Goal: Find specific page/section: Find specific page/section

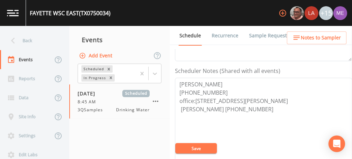
scroll to position [187, 0]
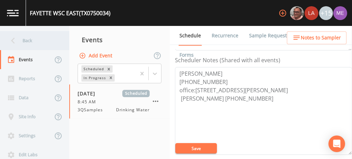
click at [27, 41] on div "Back" at bounding box center [31, 40] width 62 height 19
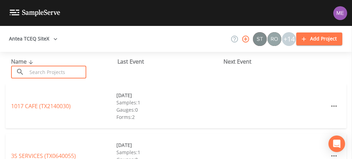
click at [41, 69] on input "text" at bounding box center [56, 72] width 59 height 13
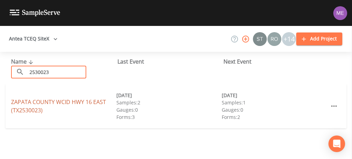
type input "2530023"
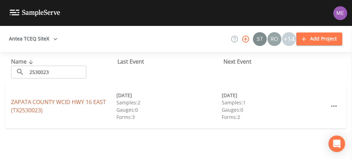
click at [99, 103] on link "[GEOGRAPHIC_DATA] (TX2530023)" at bounding box center [58, 106] width 95 height 16
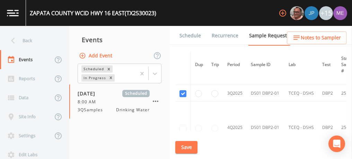
scroll to position [262, 0]
click at [191, 36] on link "Schedule" at bounding box center [190, 35] width 24 height 19
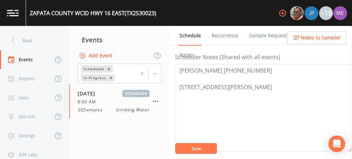
scroll to position [191, 0]
